Goal: Contribute content

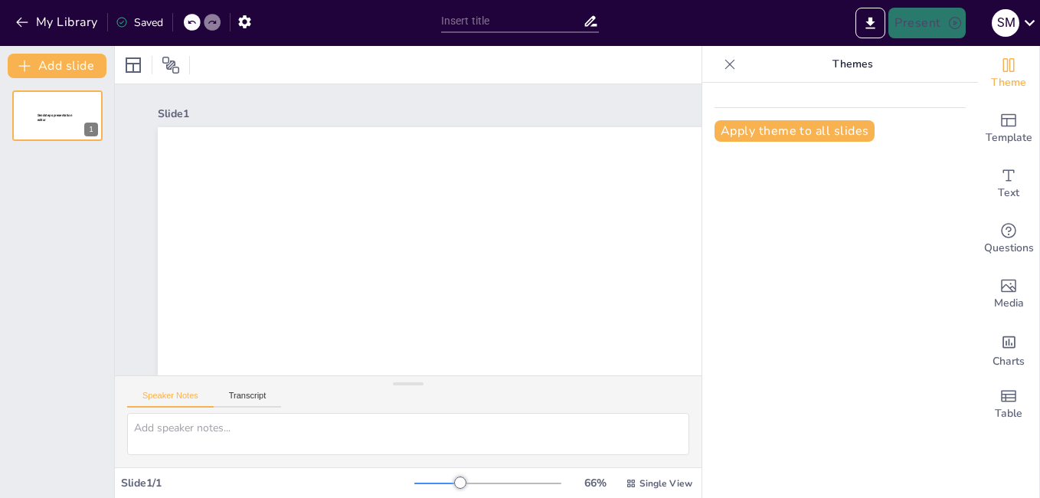
type input "Gobernanza y Participación Ciudadana: Hacia un Futuro Inclusivo en [GEOGRAPHIC_…"
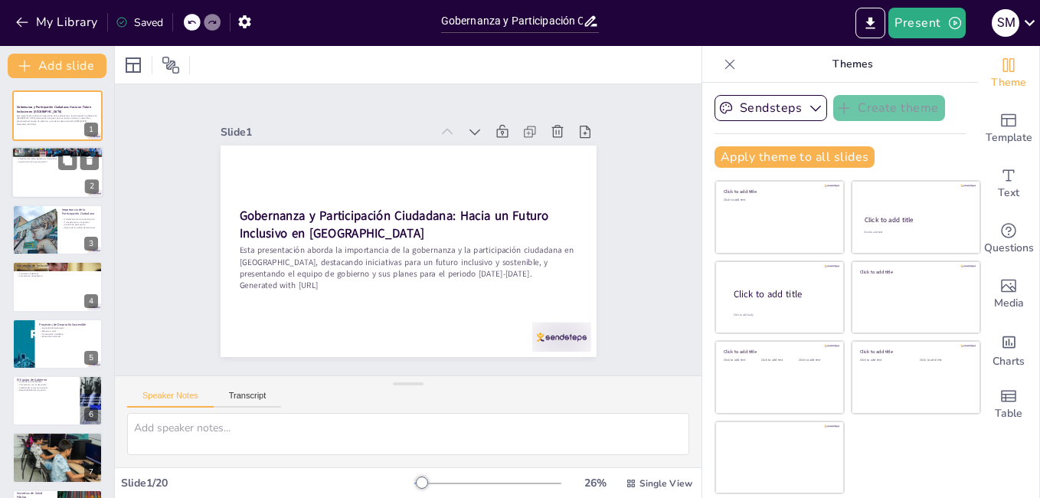
click at [46, 180] on div at bounding box center [57, 173] width 92 height 52
checkbox input "true"
type textarea "La gobernanza es un aspecto fundamental para el desarrollo de cualquier comunid…"
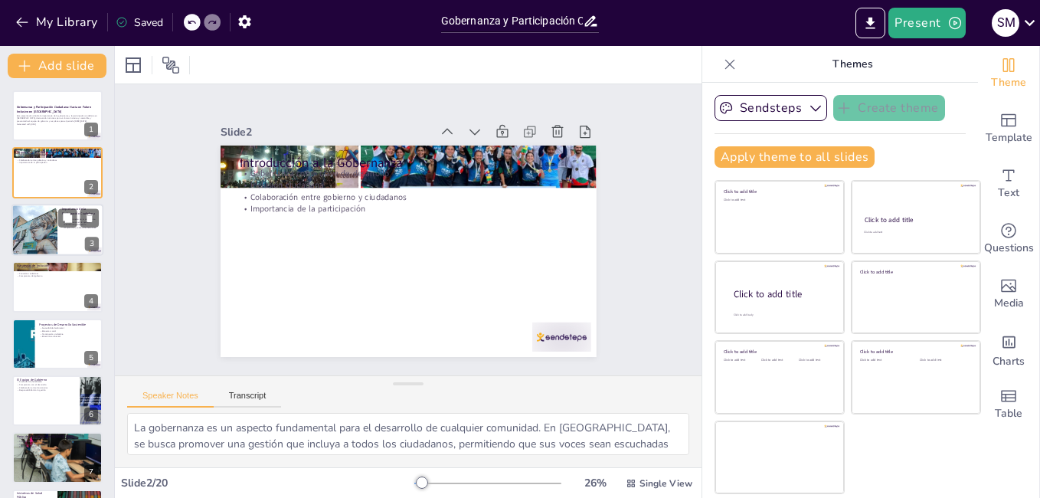
click at [46, 220] on div at bounding box center [34, 230] width 78 height 52
checkbox input "true"
type textarea "La participación ciudadana es esencial para fortalecer la democracia. Cuando lo…"
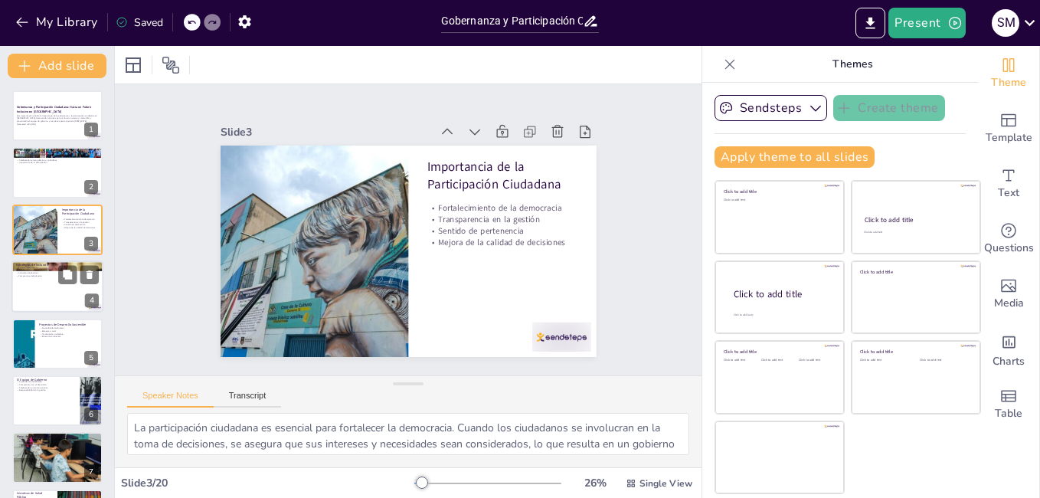
click at [47, 281] on div at bounding box center [57, 286] width 92 height 52
checkbox input "true"
type textarea "Los talleres participativos son una herramienta efectiva para fomentar la inclu…"
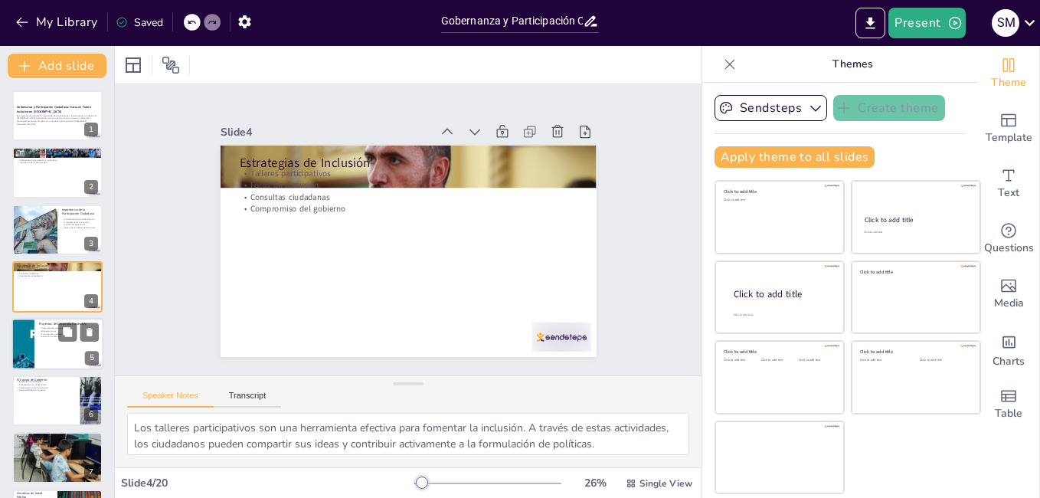
click at [47, 327] on p "Sostenibilidad ambiental" at bounding box center [69, 327] width 60 height 3
checkbox input "true"
type textarea "La sostenibilidad ambiental es un objetivo clave en los proyectos de desarrollo…"
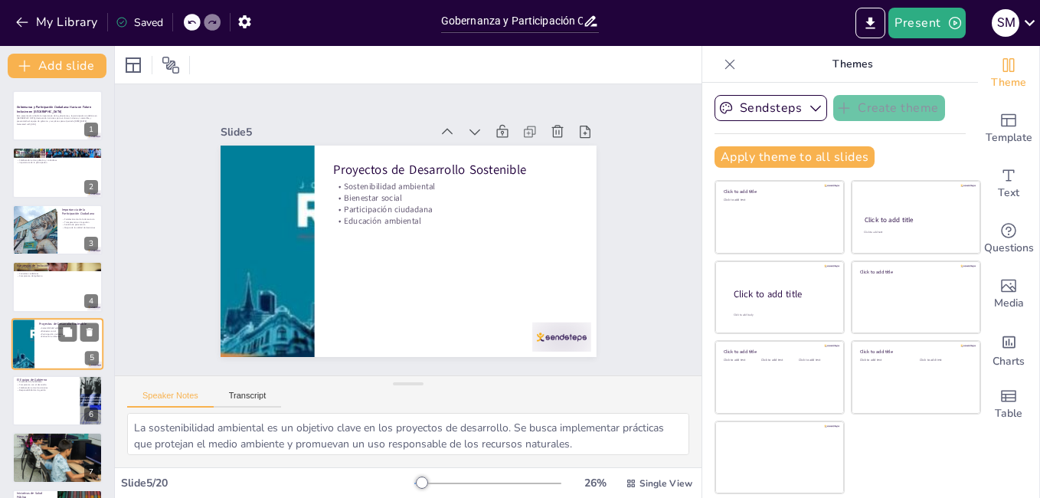
scroll to position [56, 0]
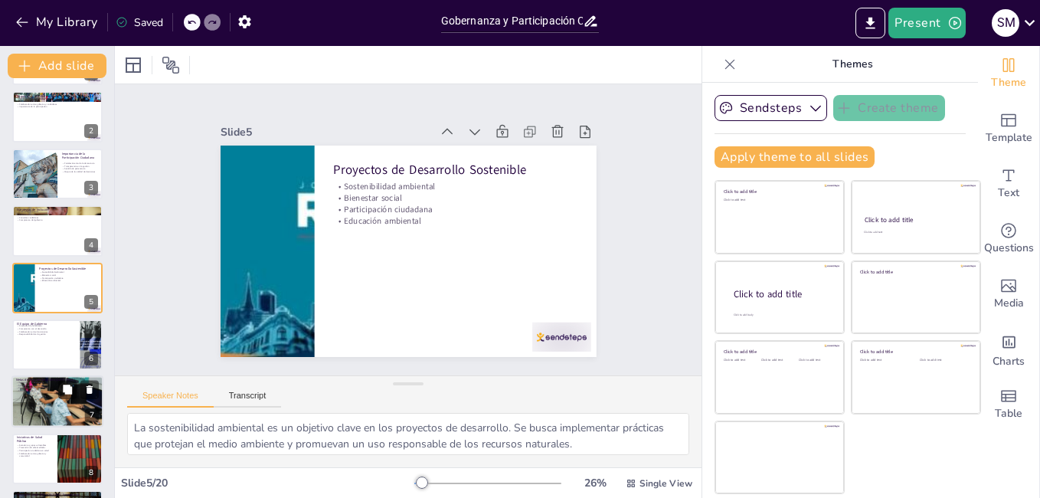
click at [51, 406] on div at bounding box center [57, 401] width 92 height 69
checkbox input "true"
type textarea "La mejora de la infraestructura es una de las metas clave del plan de desarroll…"
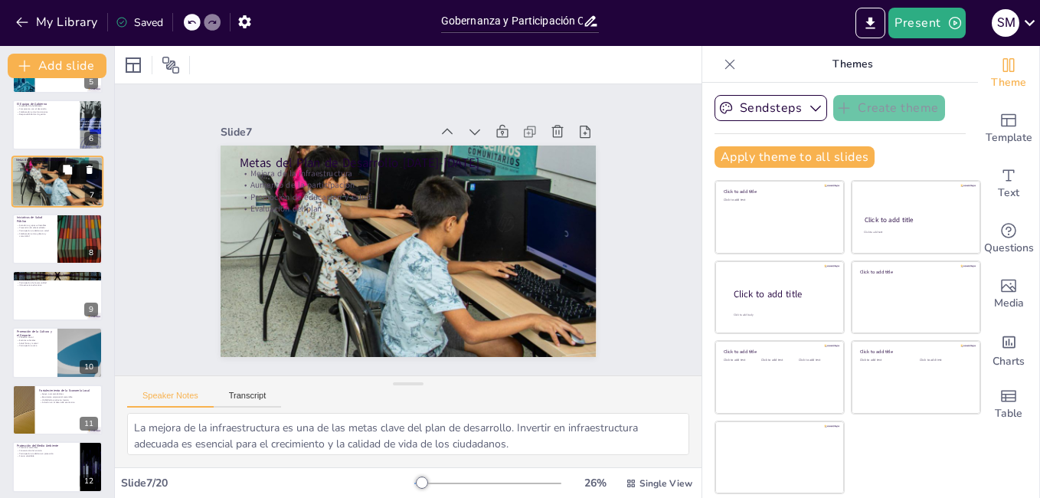
scroll to position [294, 0]
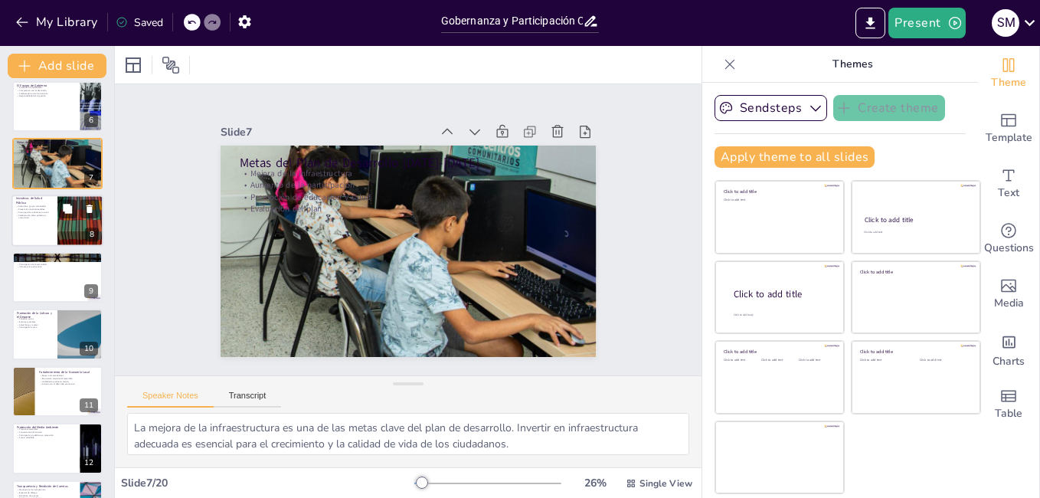
click at [38, 226] on div at bounding box center [57, 221] width 92 height 52
checkbox input "true"
type textarea "La atención a grupos vulnerables es una prioridad en las iniciativas de salud p…"
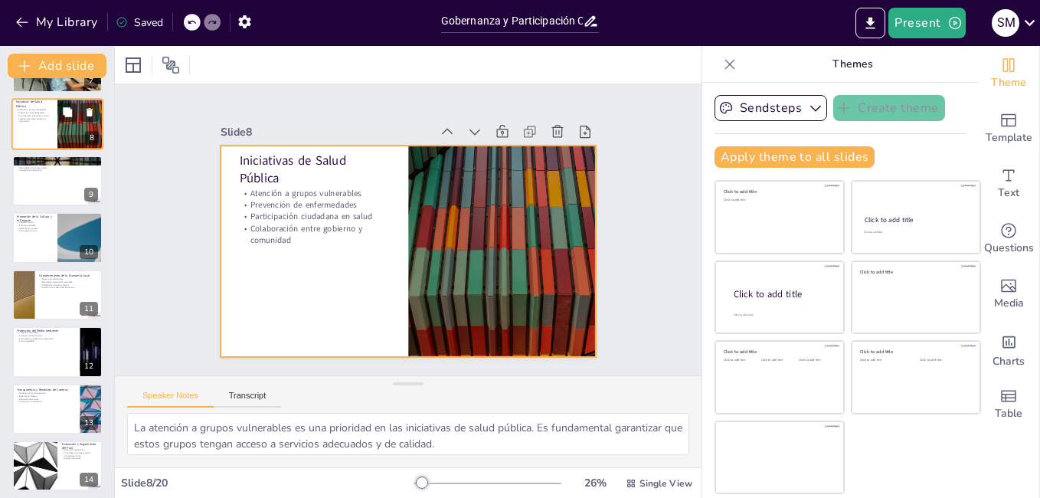
scroll to position [434, 0]
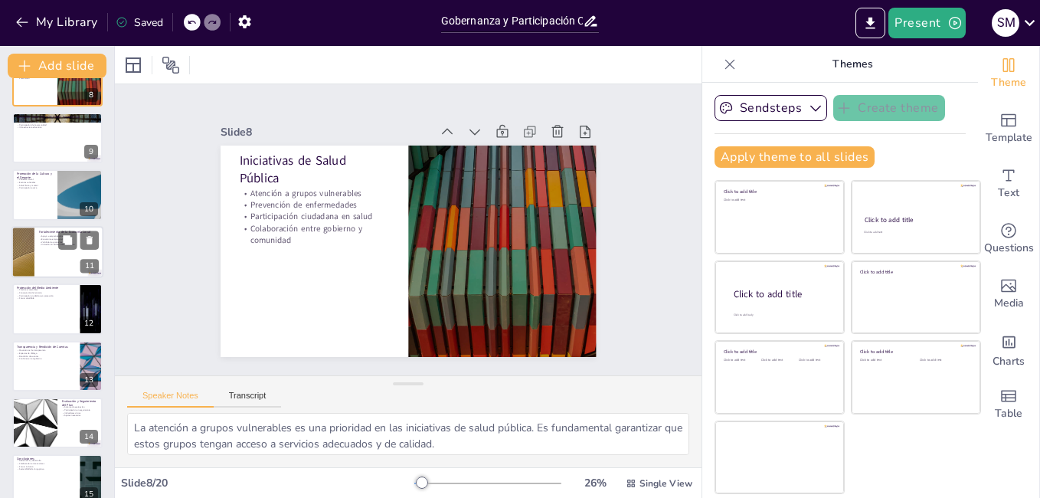
click at [28, 261] on div at bounding box center [23, 252] width 92 height 52
checkbox input "true"
type textarea "El apoyo a emprendedores es esencial para fortalecer la economía local. Proporc…"
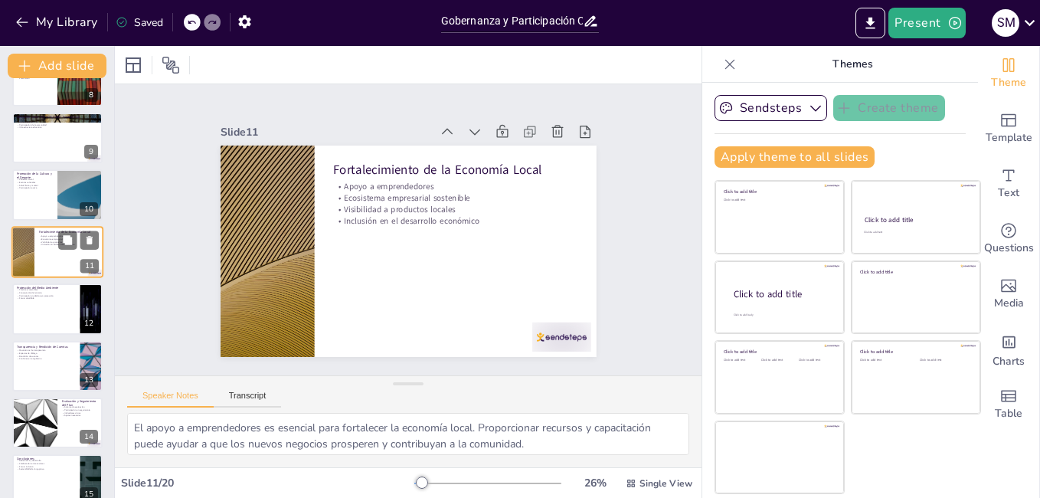
scroll to position [398, 0]
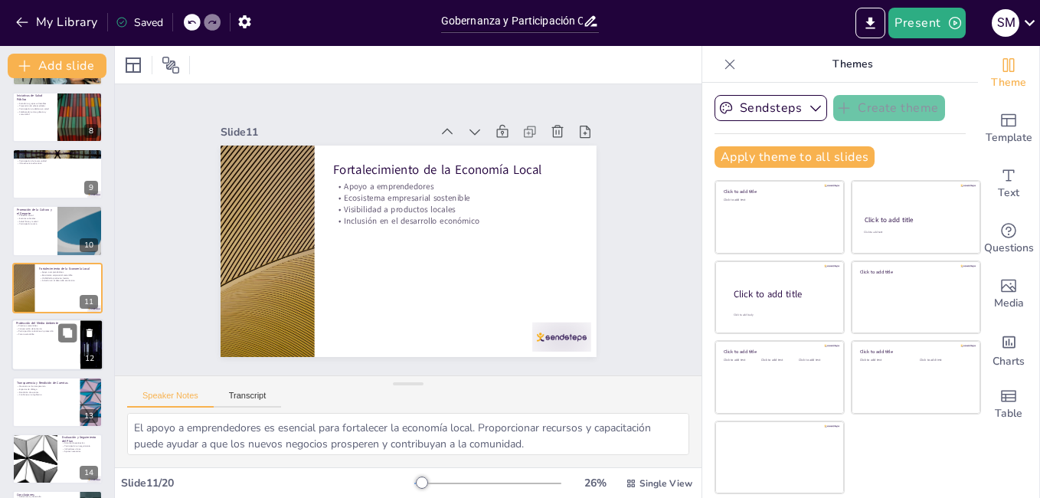
click at [43, 354] on div at bounding box center [57, 345] width 92 height 52
checkbox input "true"
type textarea "Implementar prácticas sostenibles es esencial para la protección del medio ambi…"
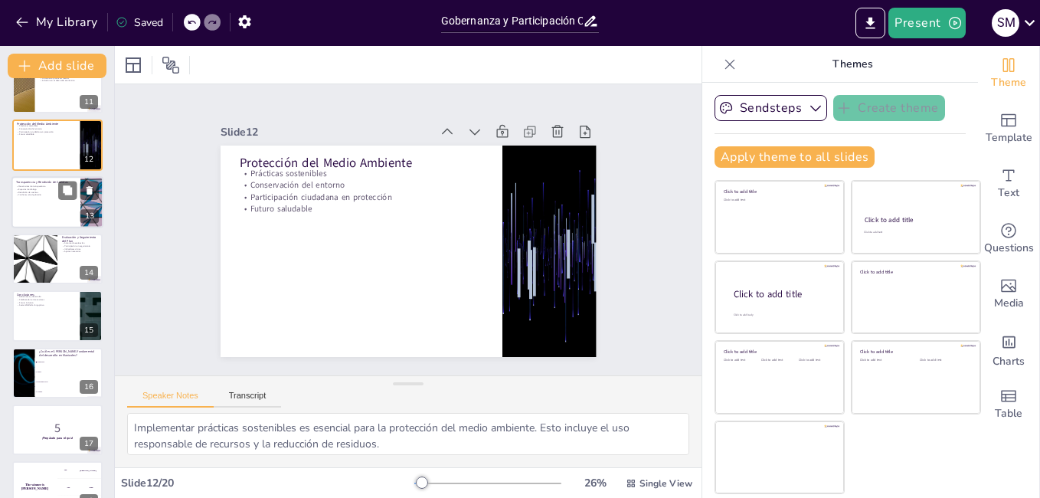
scroll to position [599, 0]
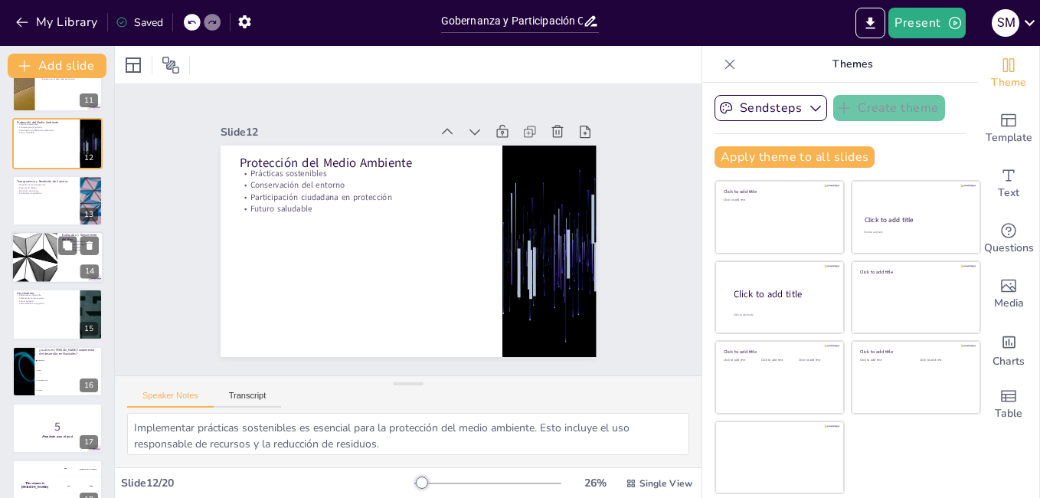
click at [41, 277] on div at bounding box center [35, 257] width 92 height 52
checkbox input "true"
type textarea "Implementar un sistema de evaluación es crucial para medir el progreso del plan…"
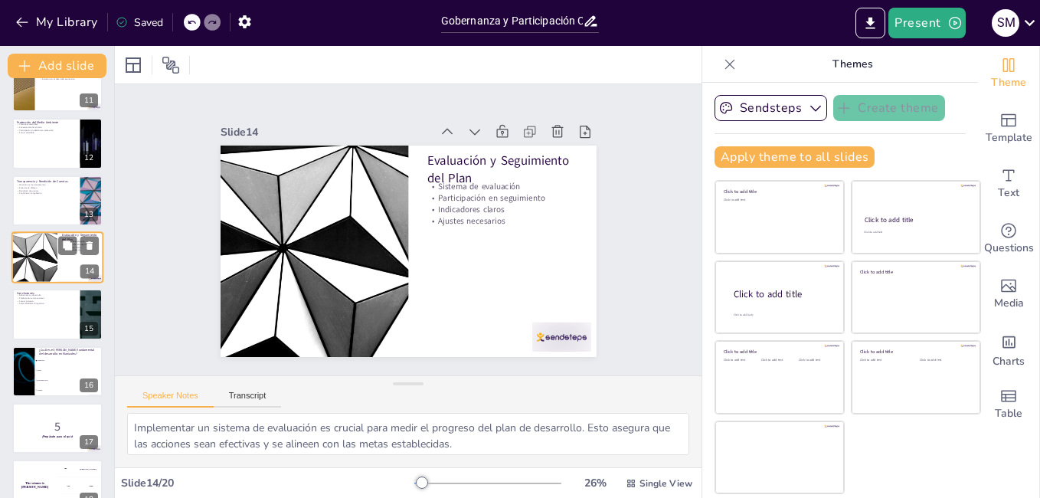
scroll to position [568, 0]
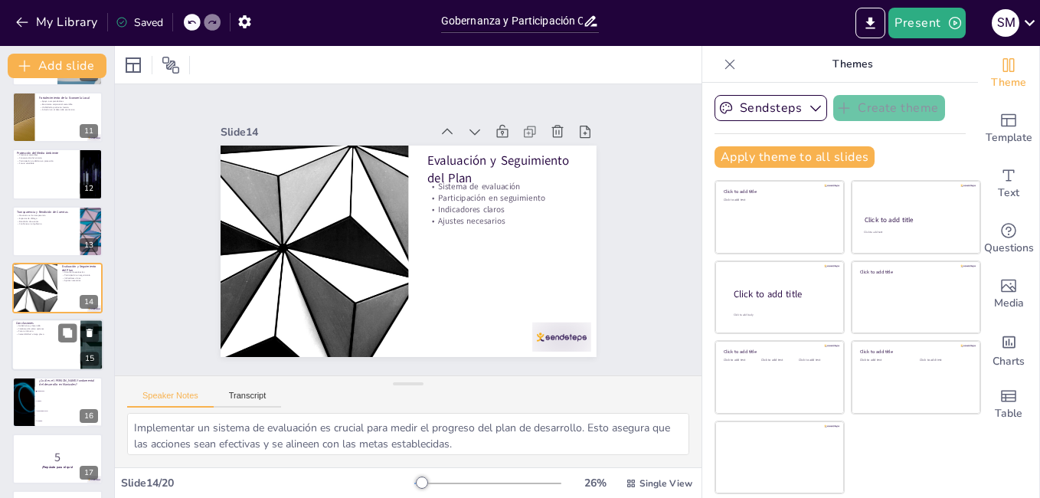
click at [44, 326] on p "Gobernanza y desarrollo" at bounding box center [46, 326] width 60 height 3
checkbox input "true"
type textarea "La gobernanza es un factor determinante en el desarrollo de Manizales. Un enfoq…"
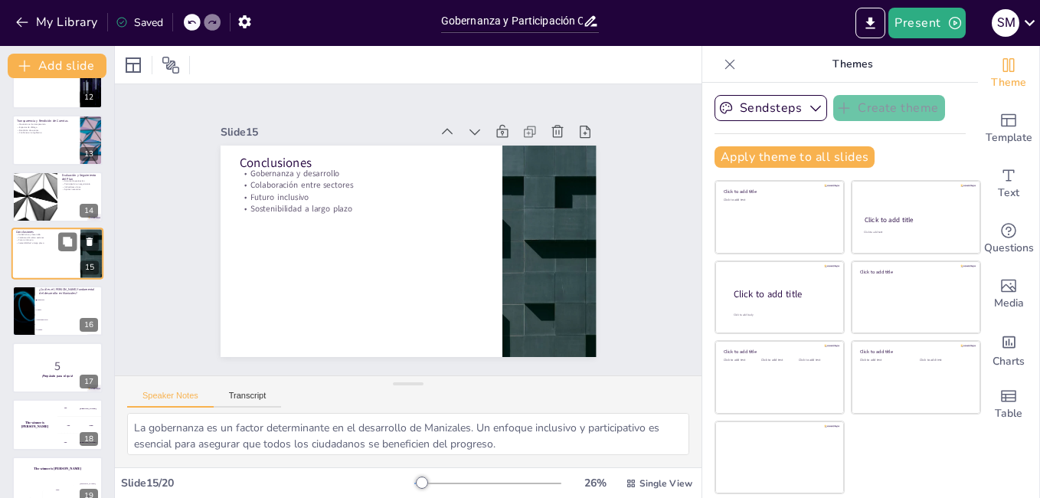
scroll to position [738, 0]
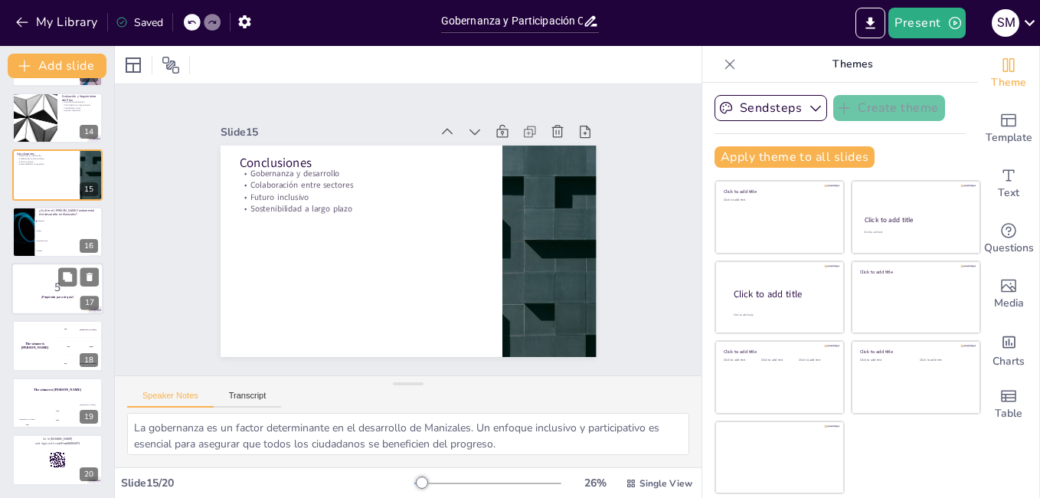
click at [46, 296] on strong "¡Prepárate para el quiz!" at bounding box center [57, 297] width 32 height 4
checkbox input "true"
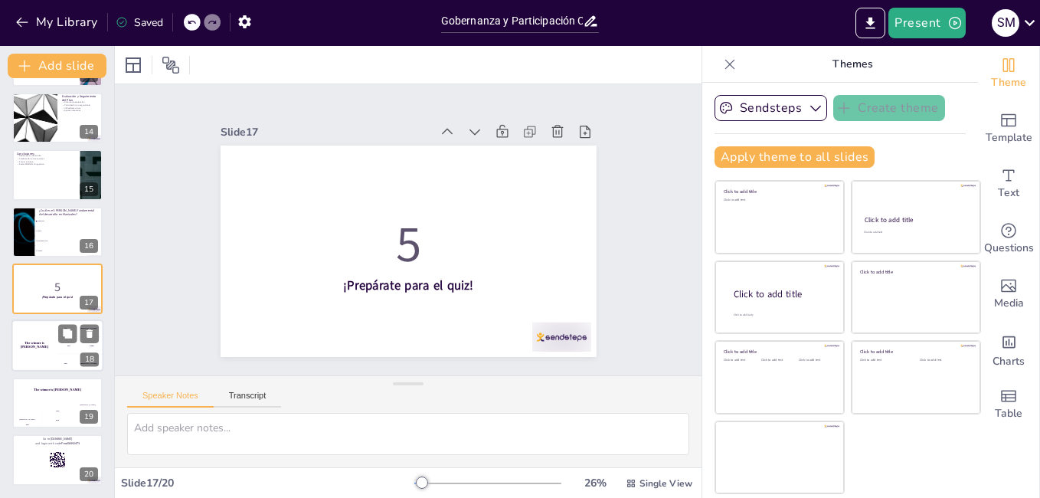
click at [49, 330] on div "The winner is [PERSON_NAME]" at bounding box center [34, 346] width 46 height 52
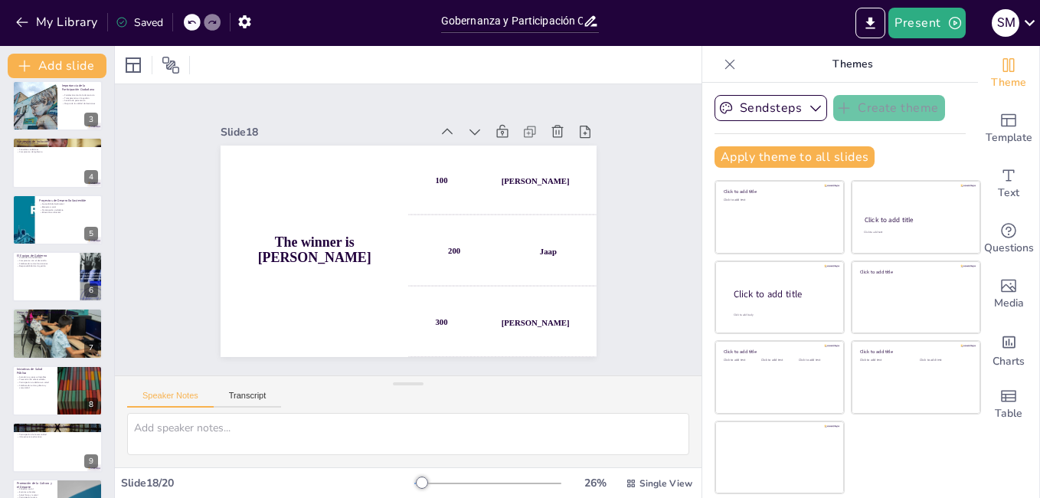
scroll to position [0, 0]
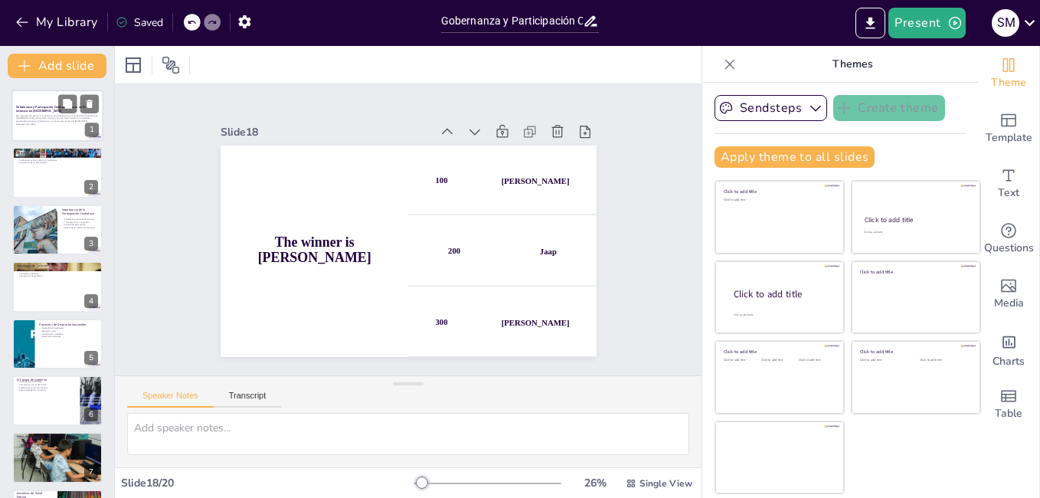
click at [54, 134] on div at bounding box center [57, 116] width 92 height 52
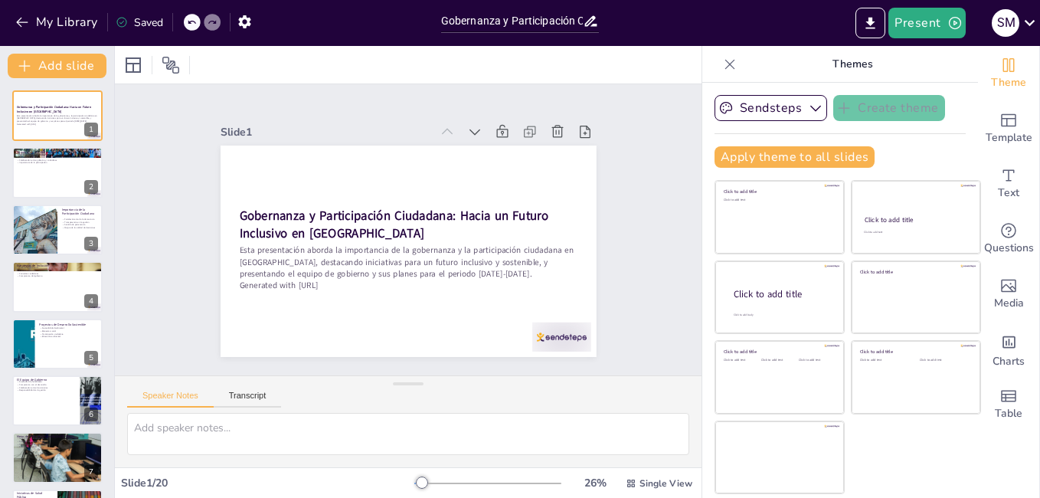
checkbox input "true"
